Goal: Transaction & Acquisition: Purchase product/service

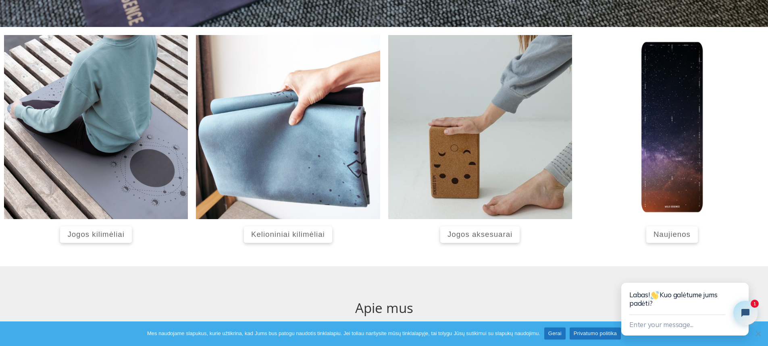
scroll to position [339, 0]
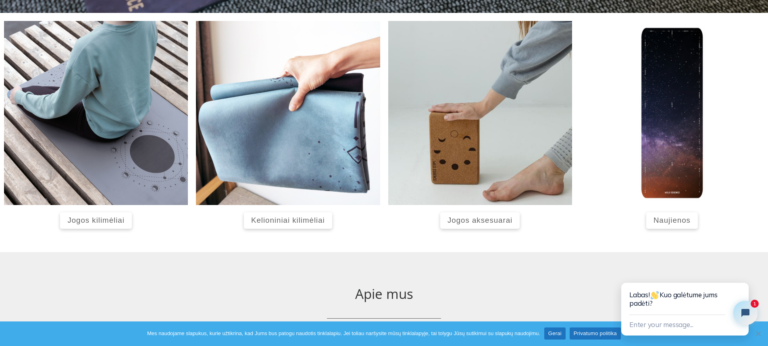
click at [109, 221] on span "Jogos kilimėliai" at bounding box center [95, 220] width 57 height 8
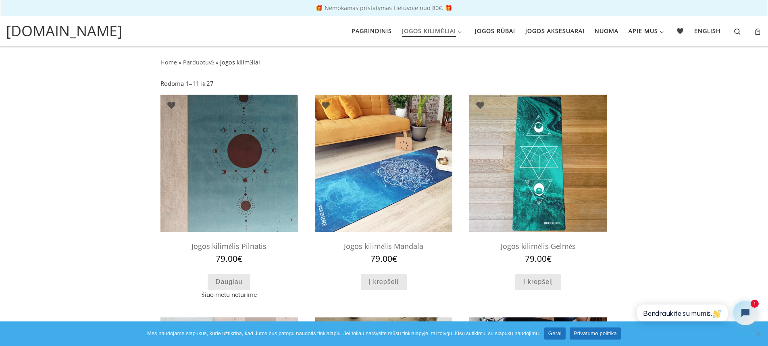
click at [261, 159] on img at bounding box center [230, 164] width 138 height 138
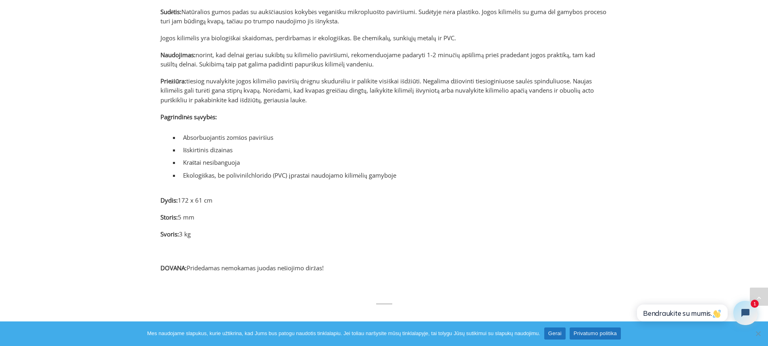
scroll to position [436, 0]
